Goal: Task Accomplishment & Management: Manage account settings

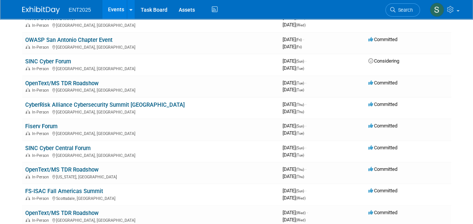
scroll to position [224, 0]
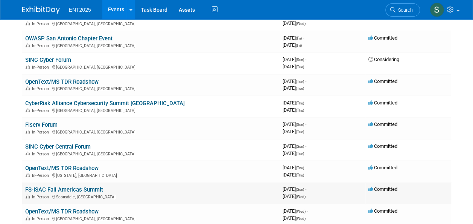
click at [80, 188] on link "FS-ISAC Fall Americas Summit" at bounding box center [64, 189] width 78 height 7
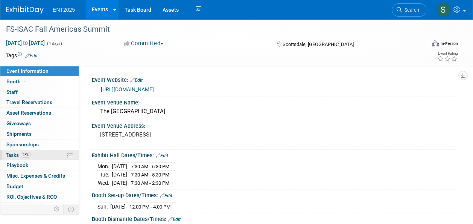
click at [13, 154] on span "Tasks 25%" at bounding box center [18, 155] width 25 height 6
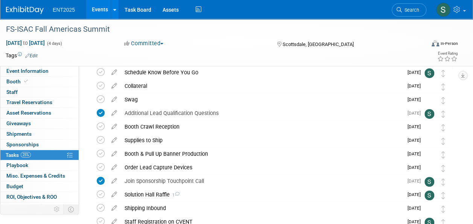
scroll to position [145, 0]
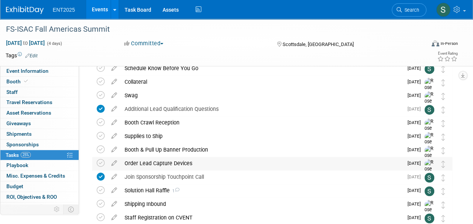
click at [180, 163] on div "Order Lead Capture Devices" at bounding box center [262, 163] width 283 height 13
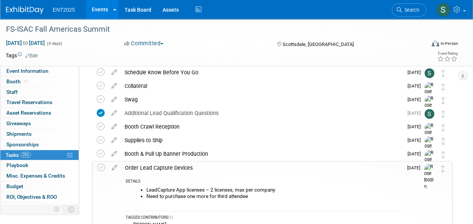
scroll to position [136, 0]
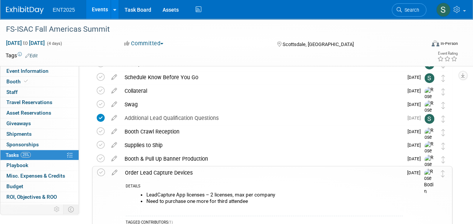
click at [161, 173] on div "Order Lead Capture Devices" at bounding box center [262, 172] width 282 height 13
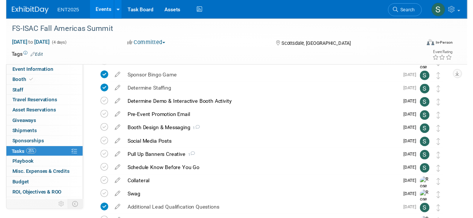
scroll to position [42, 0]
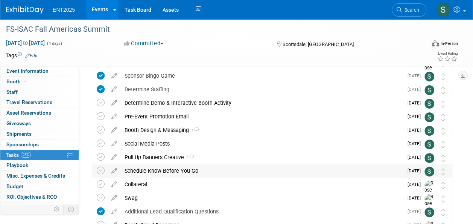
click at [157, 170] on div "Schedule Know Before You Go" at bounding box center [262, 170] width 283 height 13
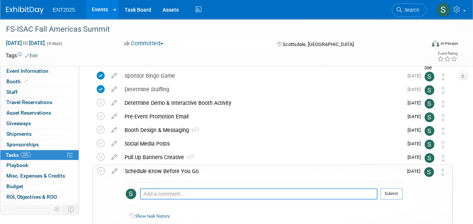
click at [163, 171] on div "Schedule Know Before You Go" at bounding box center [262, 171] width 282 height 13
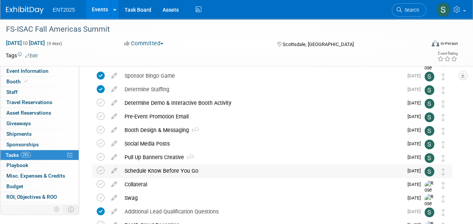
click at [163, 171] on div "Schedule Know Before You Go" at bounding box center [262, 170] width 283 height 13
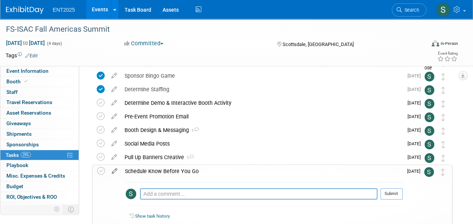
click at [117, 168] on icon at bounding box center [114, 169] width 13 height 9
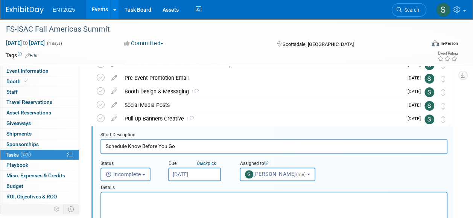
scroll to position [96, 0]
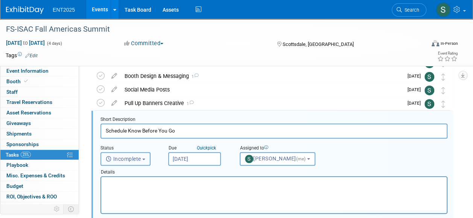
click at [145, 159] on b "button" at bounding box center [143, 160] width 3 height 2
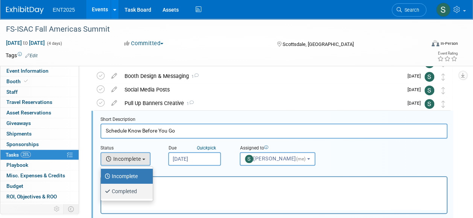
click at [136, 192] on label "Completed" at bounding box center [125, 191] width 41 height 12
click at [102, 192] on input "Completed" at bounding box center [99, 190] width 5 height 5
select select "3"
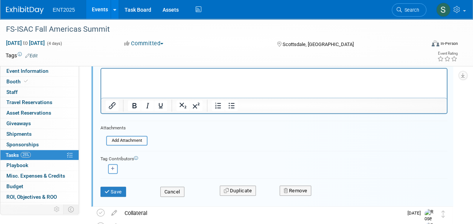
scroll to position [207, 0]
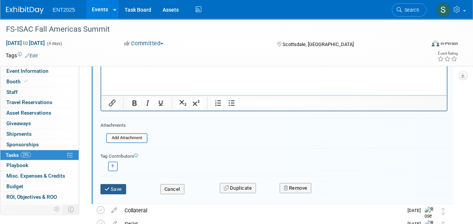
click at [119, 186] on button "Save" at bounding box center [114, 189] width 26 height 11
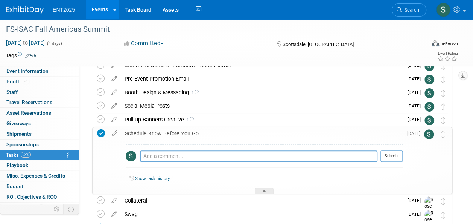
scroll to position [78, 0]
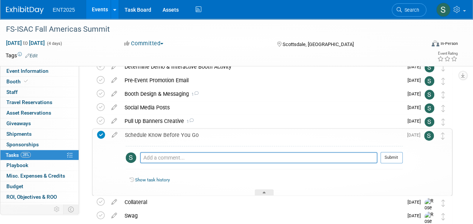
click at [179, 134] on div "Schedule Know Before You Go" at bounding box center [262, 134] width 282 height 13
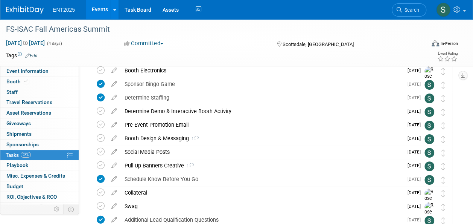
scroll to position [0, 0]
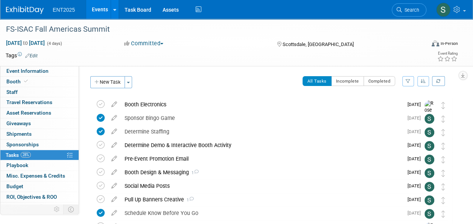
click at [98, 11] on link "Events" at bounding box center [99, 9] width 27 height 19
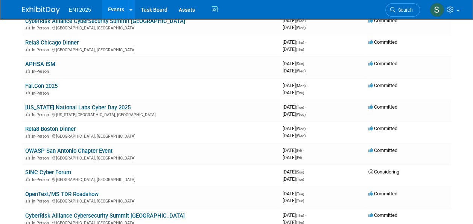
scroll to position [120, 0]
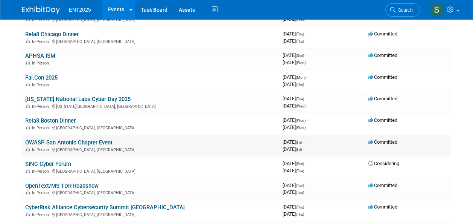
click at [97, 140] on link "OWASP San Antonio Chapter Event" at bounding box center [68, 142] width 87 height 7
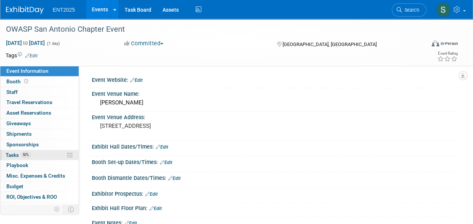
click at [14, 154] on span "Tasks 50%" at bounding box center [18, 155] width 25 height 6
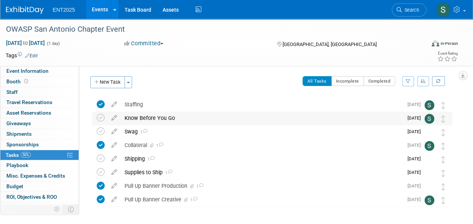
click at [159, 118] on div "Know Before You Go" at bounding box center [262, 117] width 283 height 13
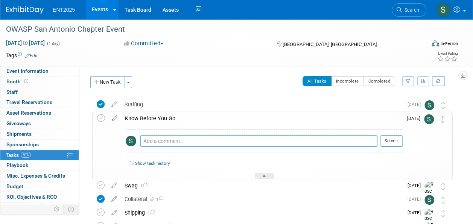
click at [159, 140] on textarea at bounding box center [259, 140] width 238 height 11
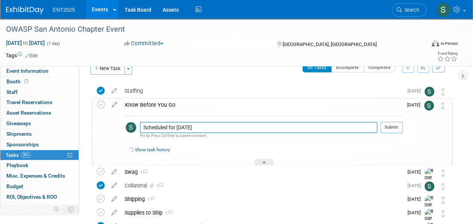
scroll to position [11, 0]
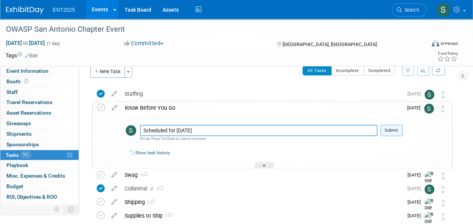
type textarea "Scheduled for September 8"
click at [396, 130] on button "Submit" at bounding box center [392, 130] width 22 height 11
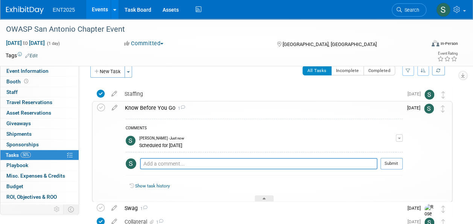
click at [117, 105] on icon at bounding box center [114, 105] width 13 height 9
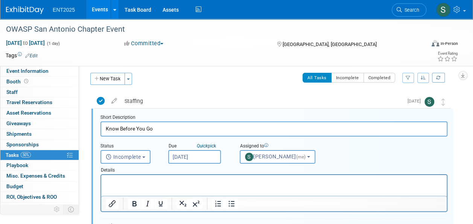
scroll to position [1, 0]
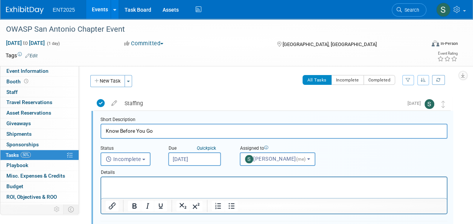
click at [130, 180] on p "Rich Text Area. Press ALT-0 for help." at bounding box center [274, 183] width 337 height 7
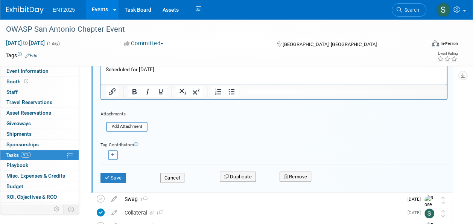
scroll to position [112, 0]
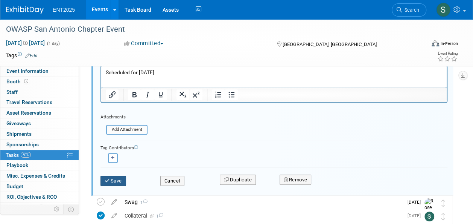
click at [120, 179] on button "Save" at bounding box center [114, 181] width 26 height 11
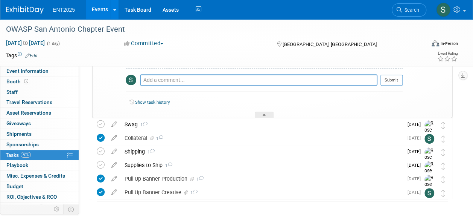
click at [472, 105] on div "Event Information Event Info Booth Booth 0 Staff 0 Staff 0 Travel Reservations …" at bounding box center [236, 69] width 473 height 324
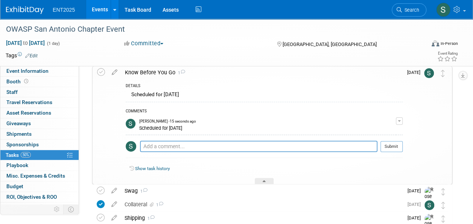
scroll to position [40, 0]
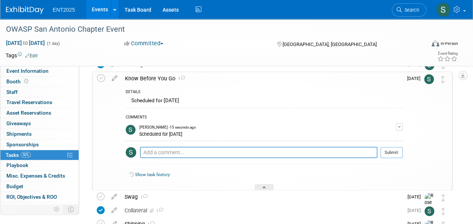
click at [153, 79] on div "Know Before You Go 1" at bounding box center [262, 78] width 282 height 13
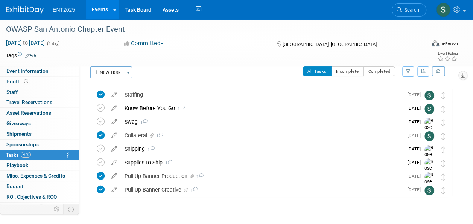
scroll to position [0, 0]
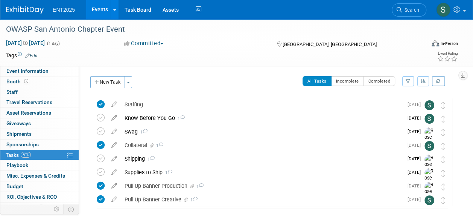
click at [148, 116] on div "Know Before You Go 1" at bounding box center [262, 117] width 283 height 13
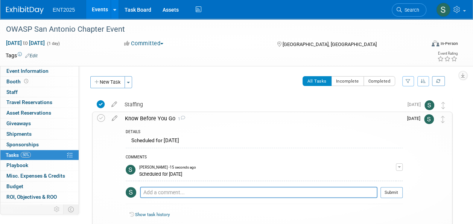
click at [113, 118] on icon at bounding box center [114, 116] width 13 height 9
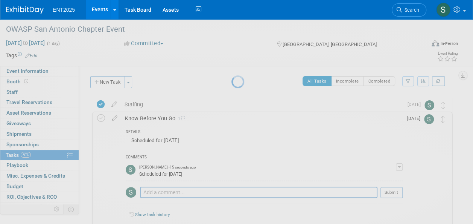
select select "8"
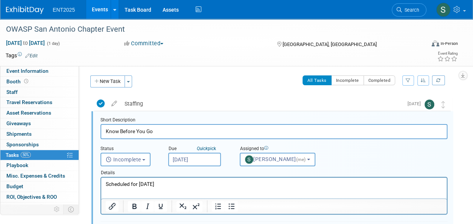
scroll to position [1, 0]
click at [185, 156] on input "Sep 3, 2025" at bounding box center [194, 159] width 53 height 14
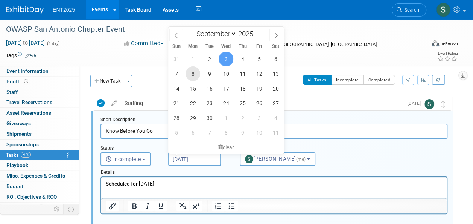
click at [194, 72] on span "8" at bounding box center [193, 73] width 15 height 15
type input "Sep 8, 2025"
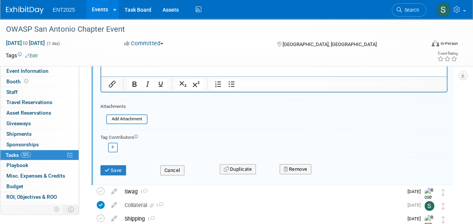
scroll to position [124, 0]
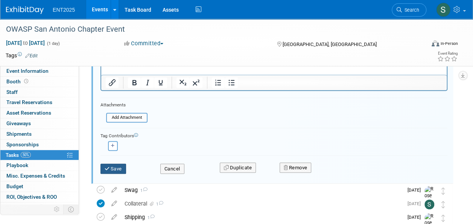
click at [121, 167] on button "Save" at bounding box center [114, 168] width 26 height 11
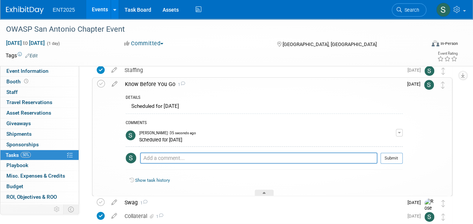
scroll to position [3, 0]
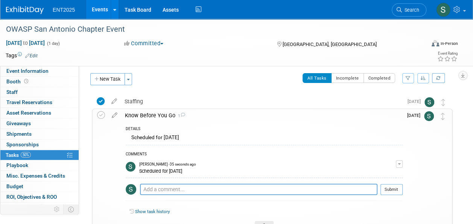
click at [154, 116] on div "Know Before You Go 1" at bounding box center [262, 115] width 282 height 13
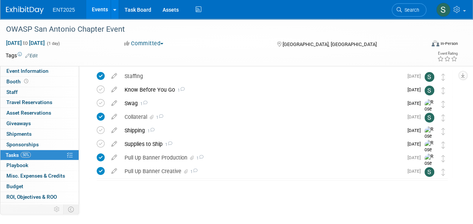
scroll to position [0, 0]
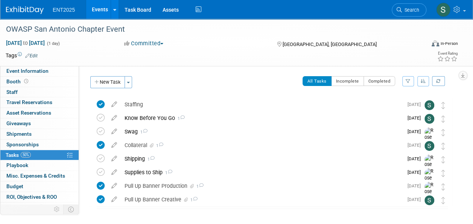
click at [93, 16] on link "Events" at bounding box center [99, 9] width 27 height 19
